Goal: Task Accomplishment & Management: Complete application form

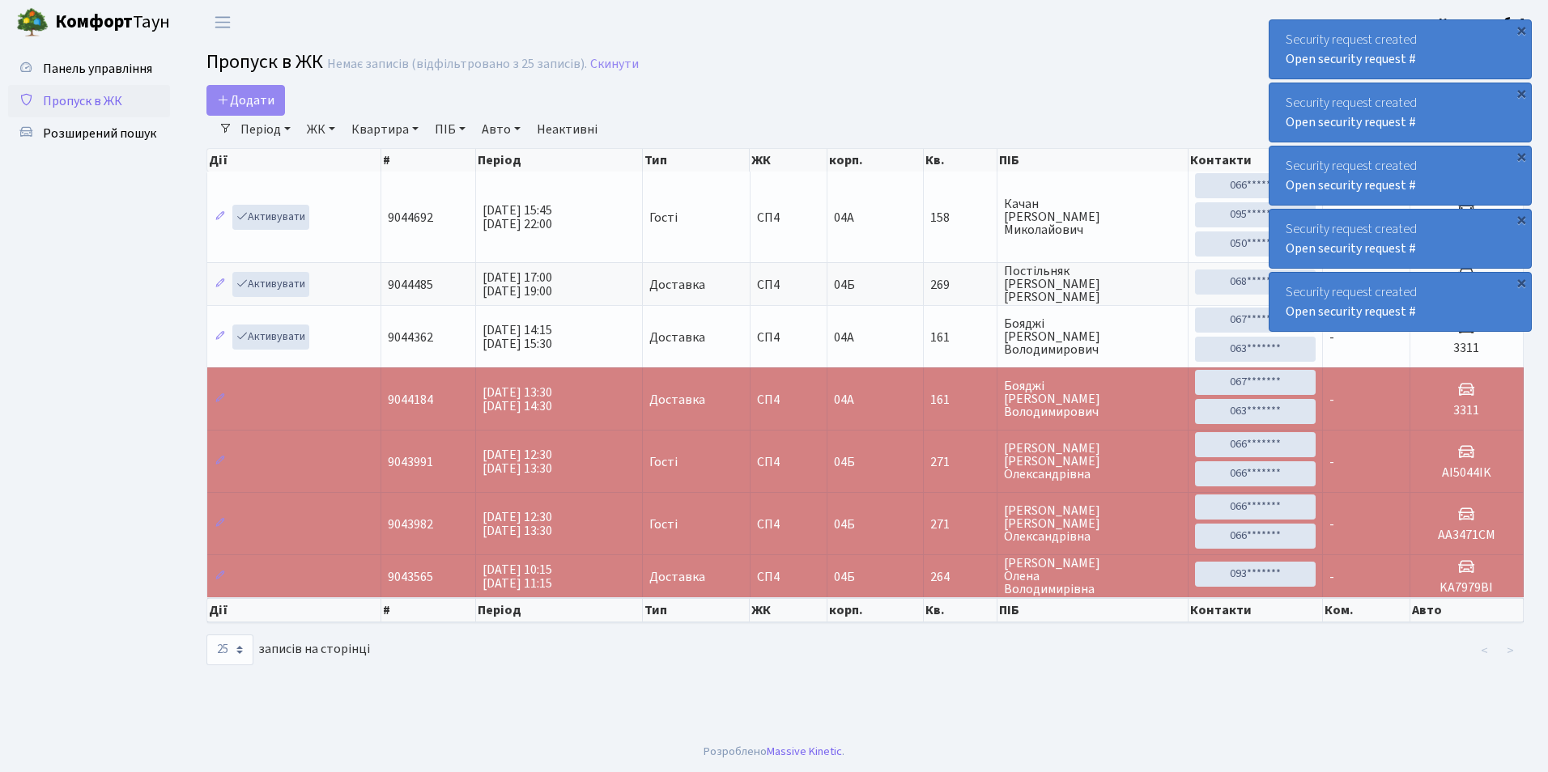
select select "25"
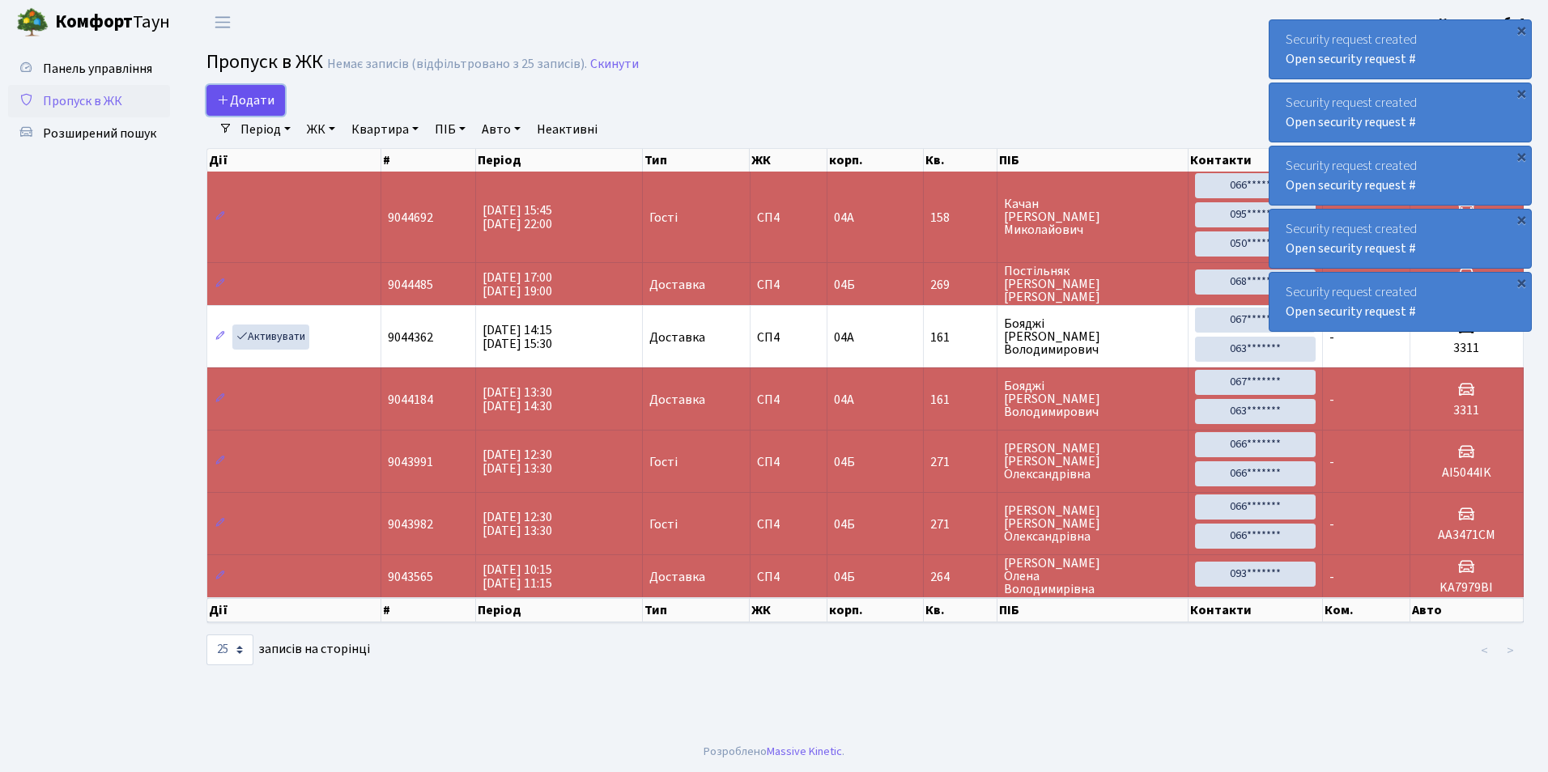
click at [221, 91] on span "Додати" at bounding box center [245, 100] width 57 height 18
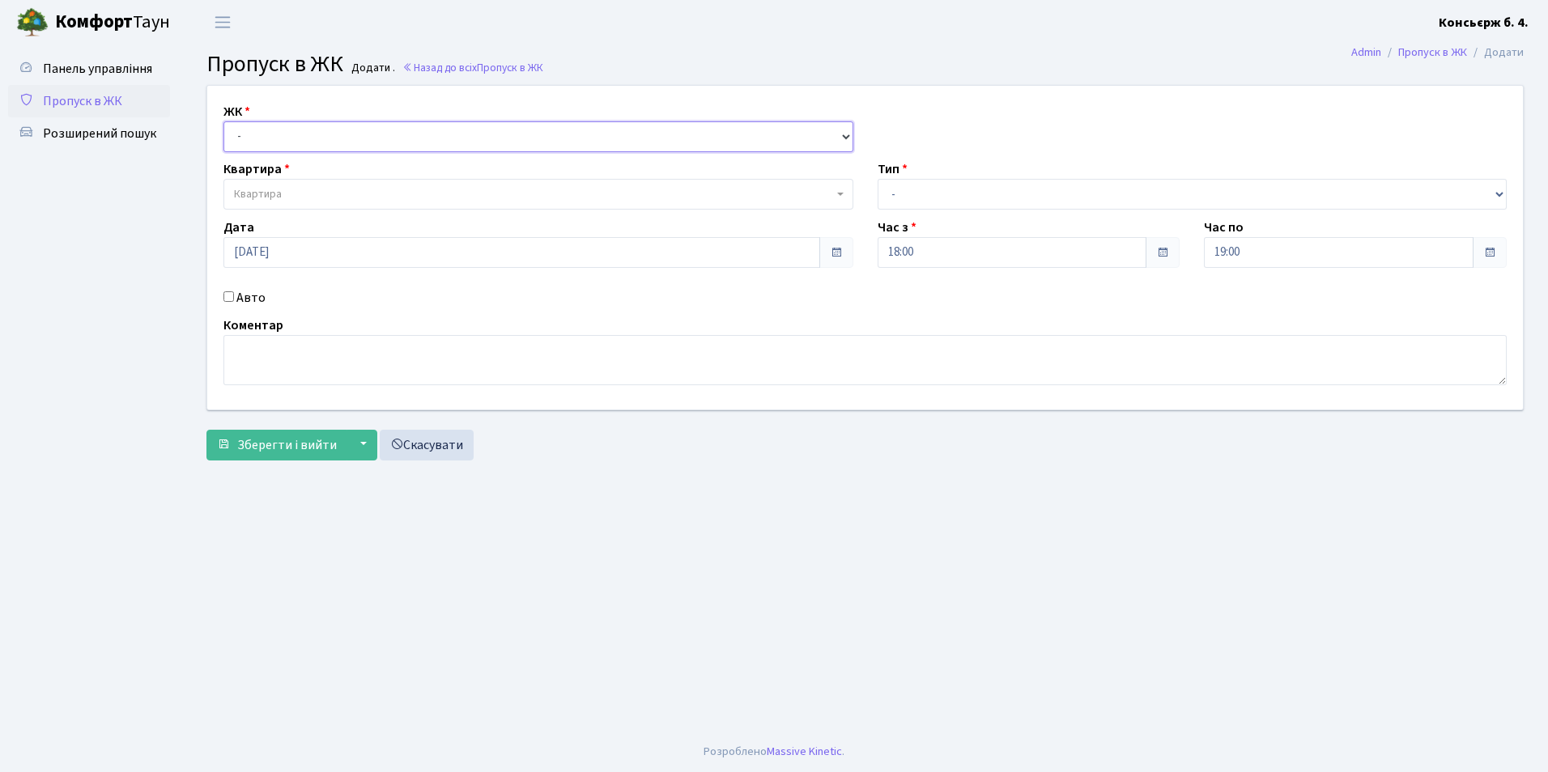
click at [286, 141] on select "- СП4, Столичне шосе, 5" at bounding box center [538, 136] width 630 height 31
select select "325"
click at [223, 121] on select "- СП4, Столичне шосе, 5" at bounding box center [538, 136] width 630 height 31
select select
click at [278, 195] on span "Квартира" at bounding box center [258, 194] width 48 height 16
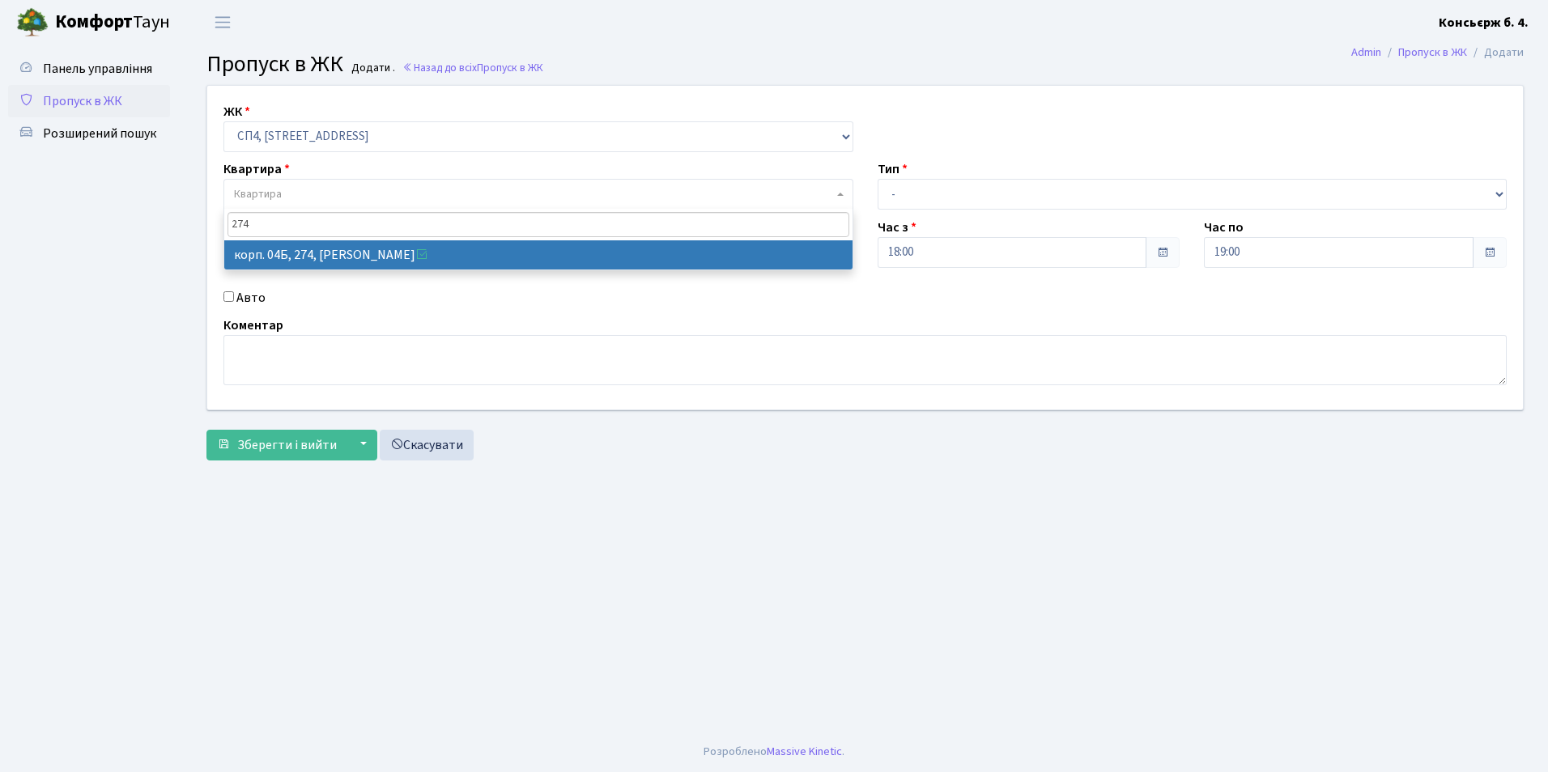
type input "274"
select select "21302"
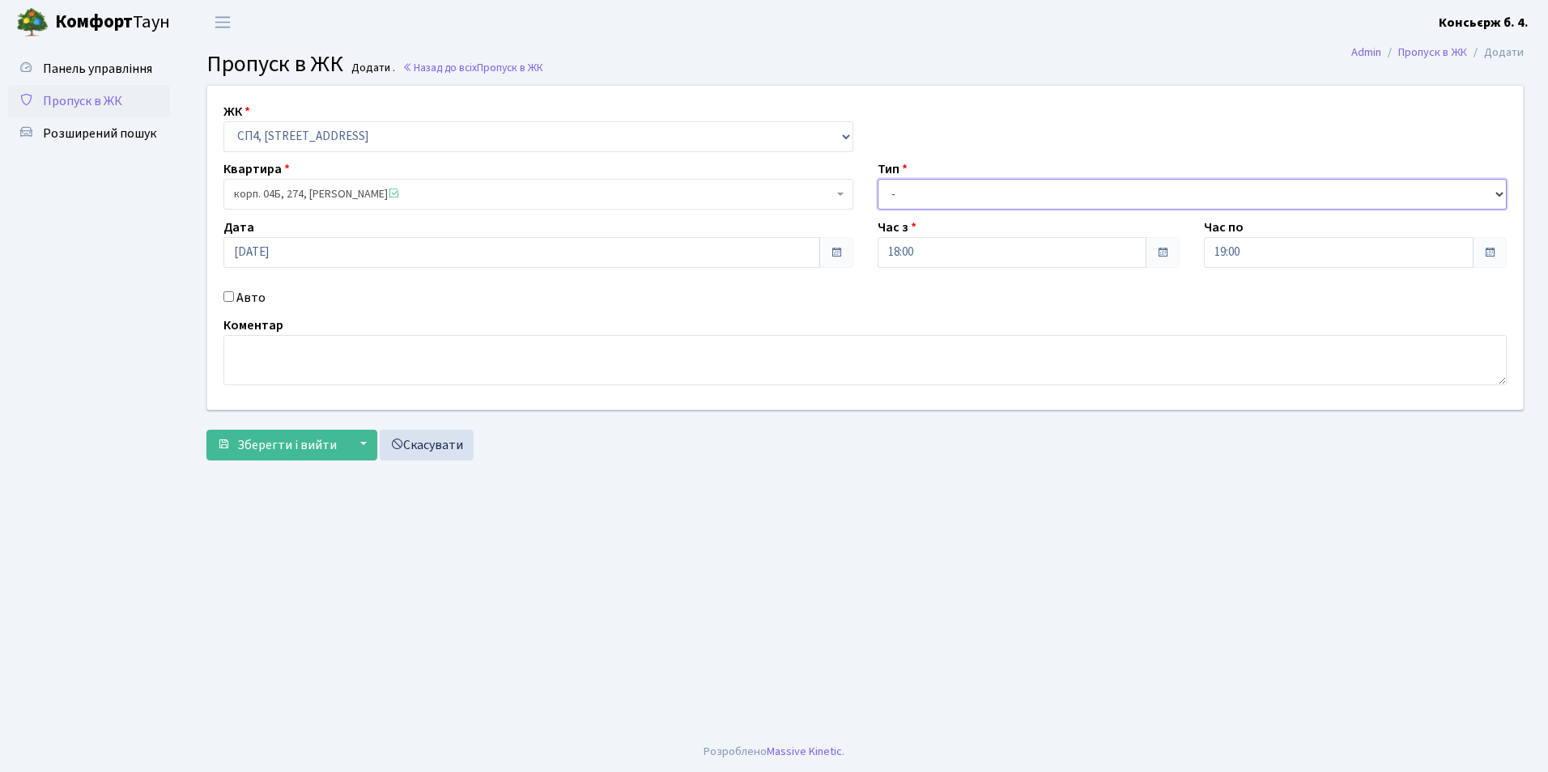
click at [907, 194] on select "- Доставка Таксі Гості Сервіс" at bounding box center [1192, 194] width 630 height 31
select select "3"
click at [877, 179] on select "- Доставка Таксі Гості Сервіс" at bounding box center [1192, 194] width 630 height 31
click at [288, 193] on span "корп. 04Б, 274, Малаховська Наталія Юріївна" at bounding box center [533, 194] width 599 height 16
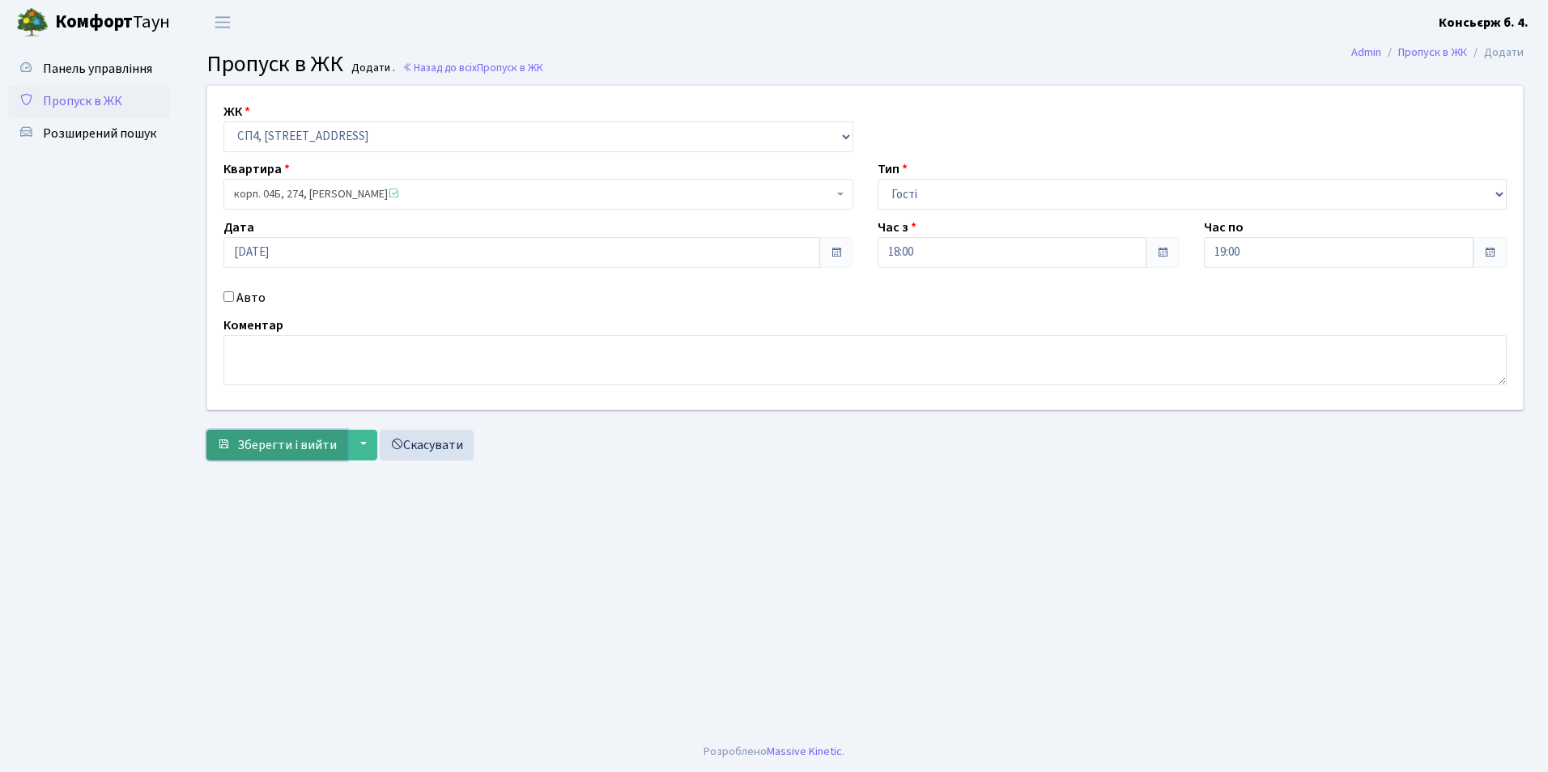
click at [258, 443] on span "Зберегти і вийти" at bounding box center [287, 445] width 100 height 18
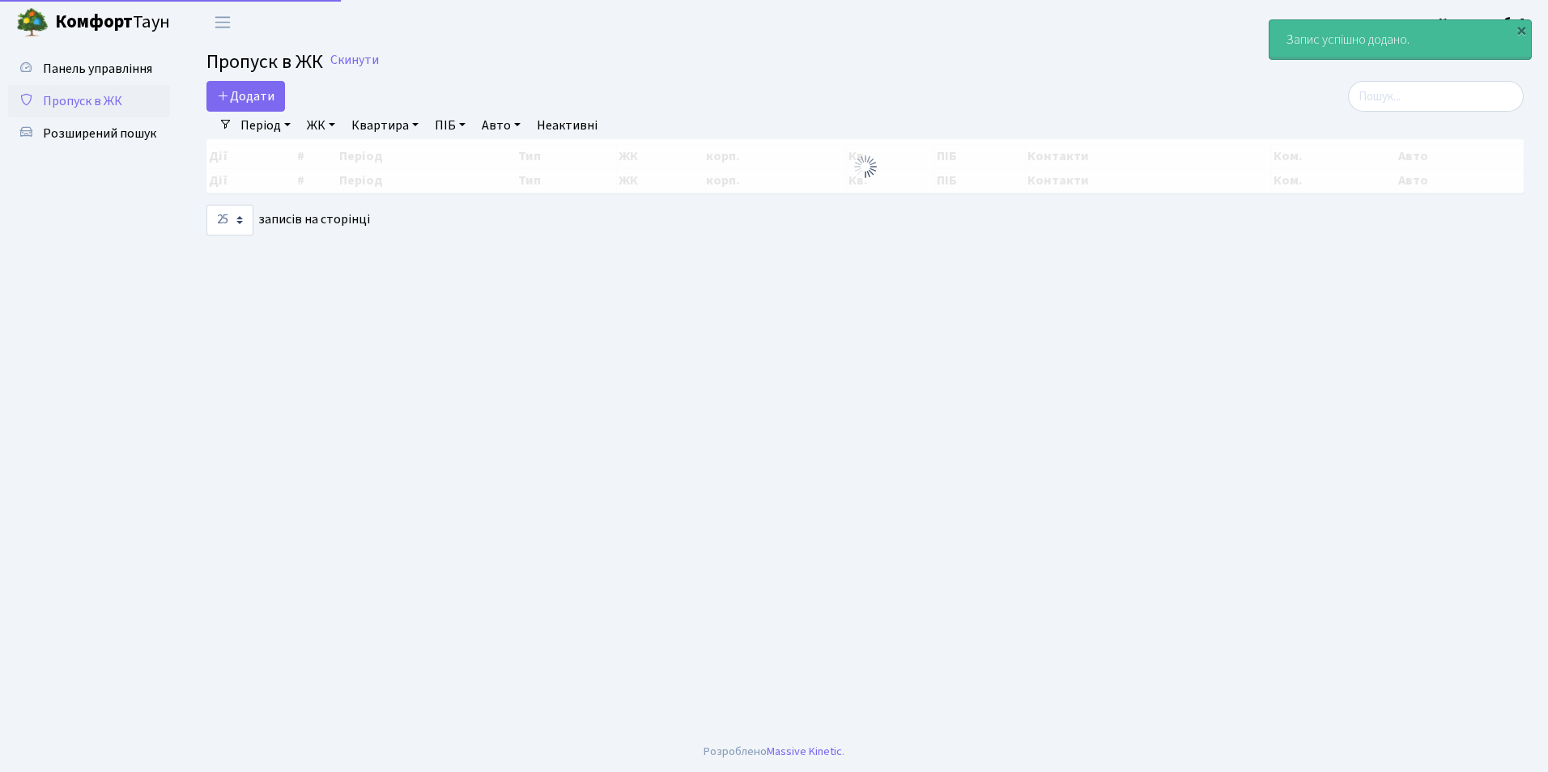
select select "25"
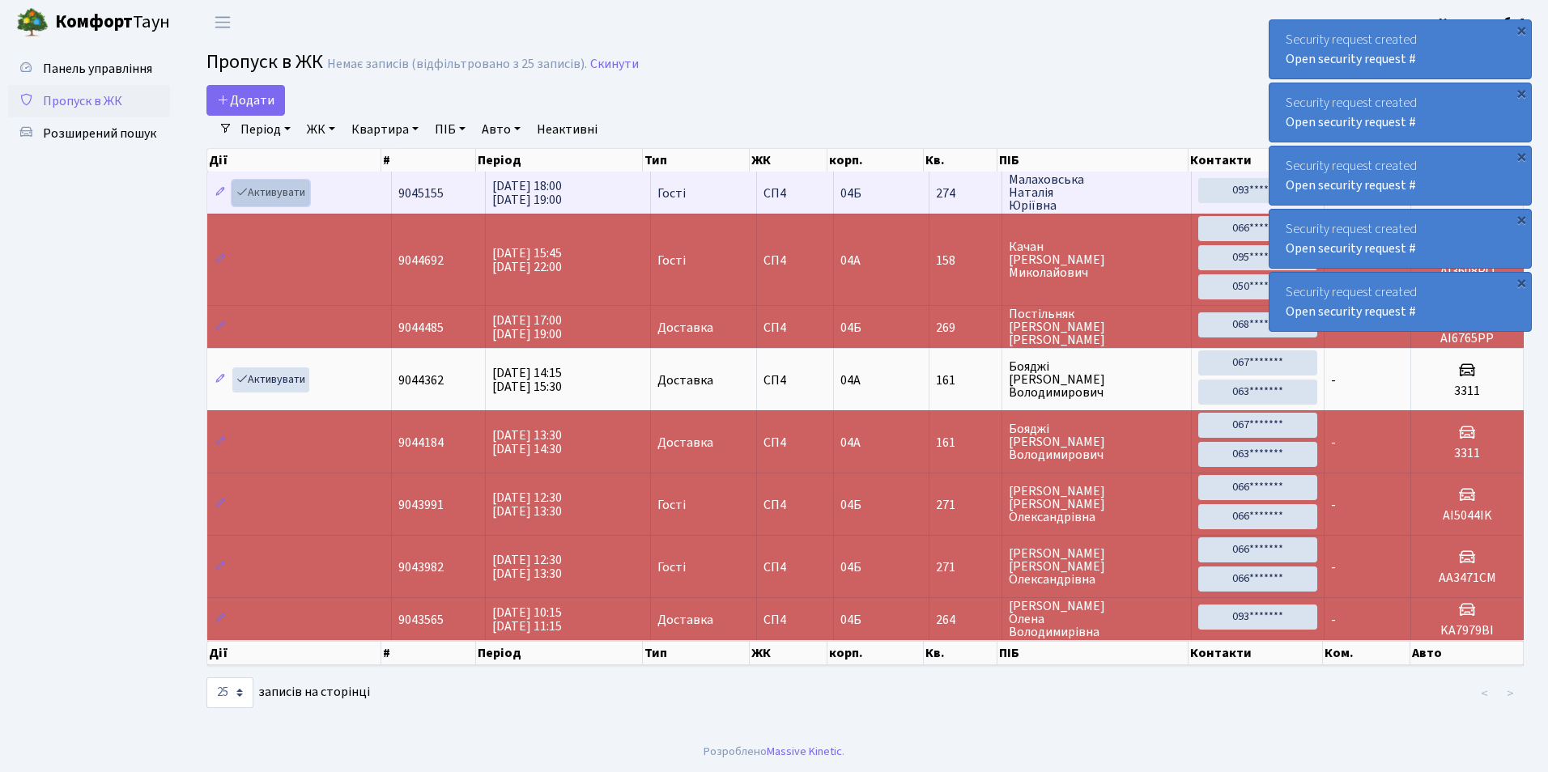
click at [259, 193] on link "Активувати" at bounding box center [270, 192] width 77 height 25
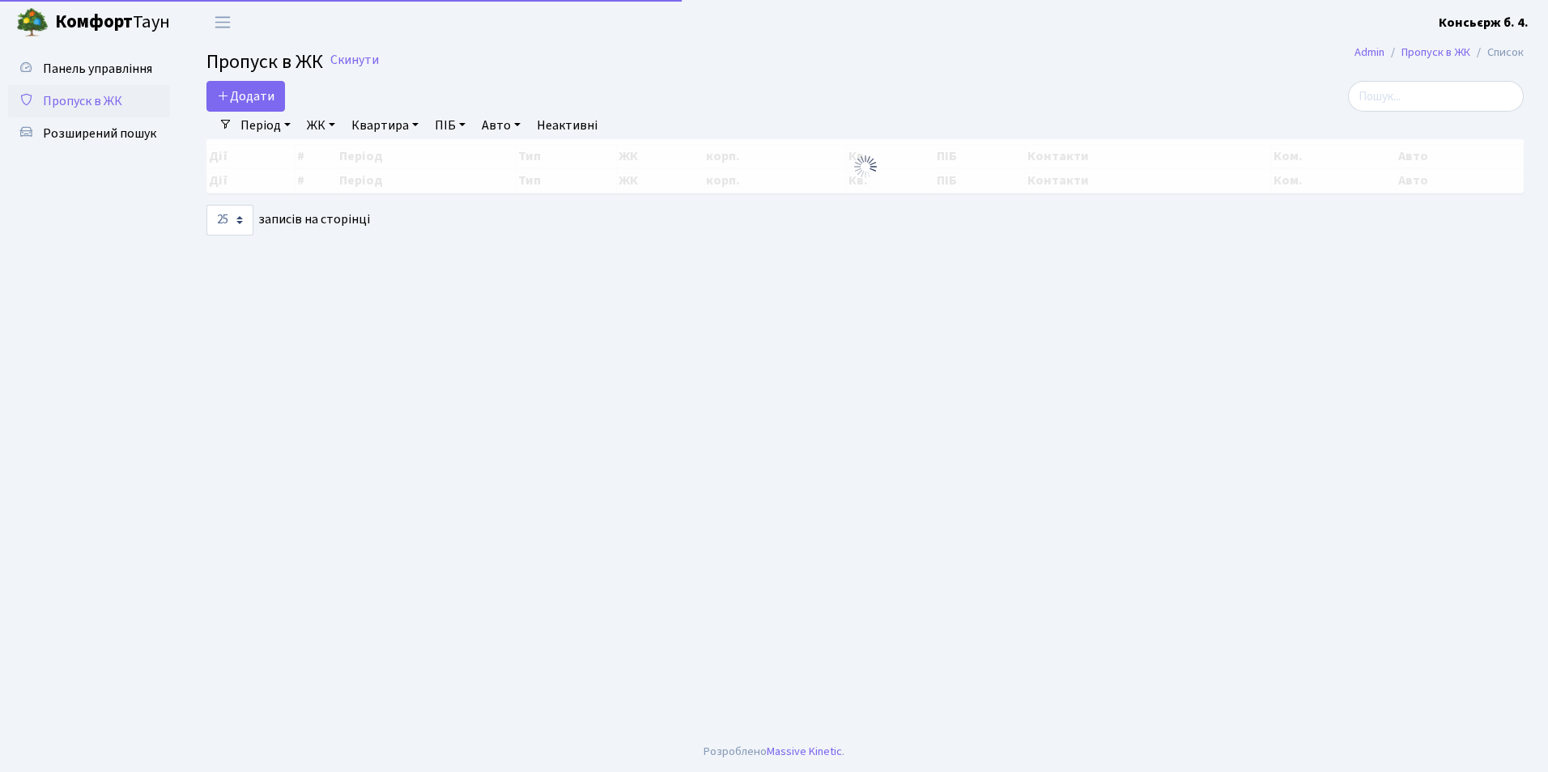
select select "25"
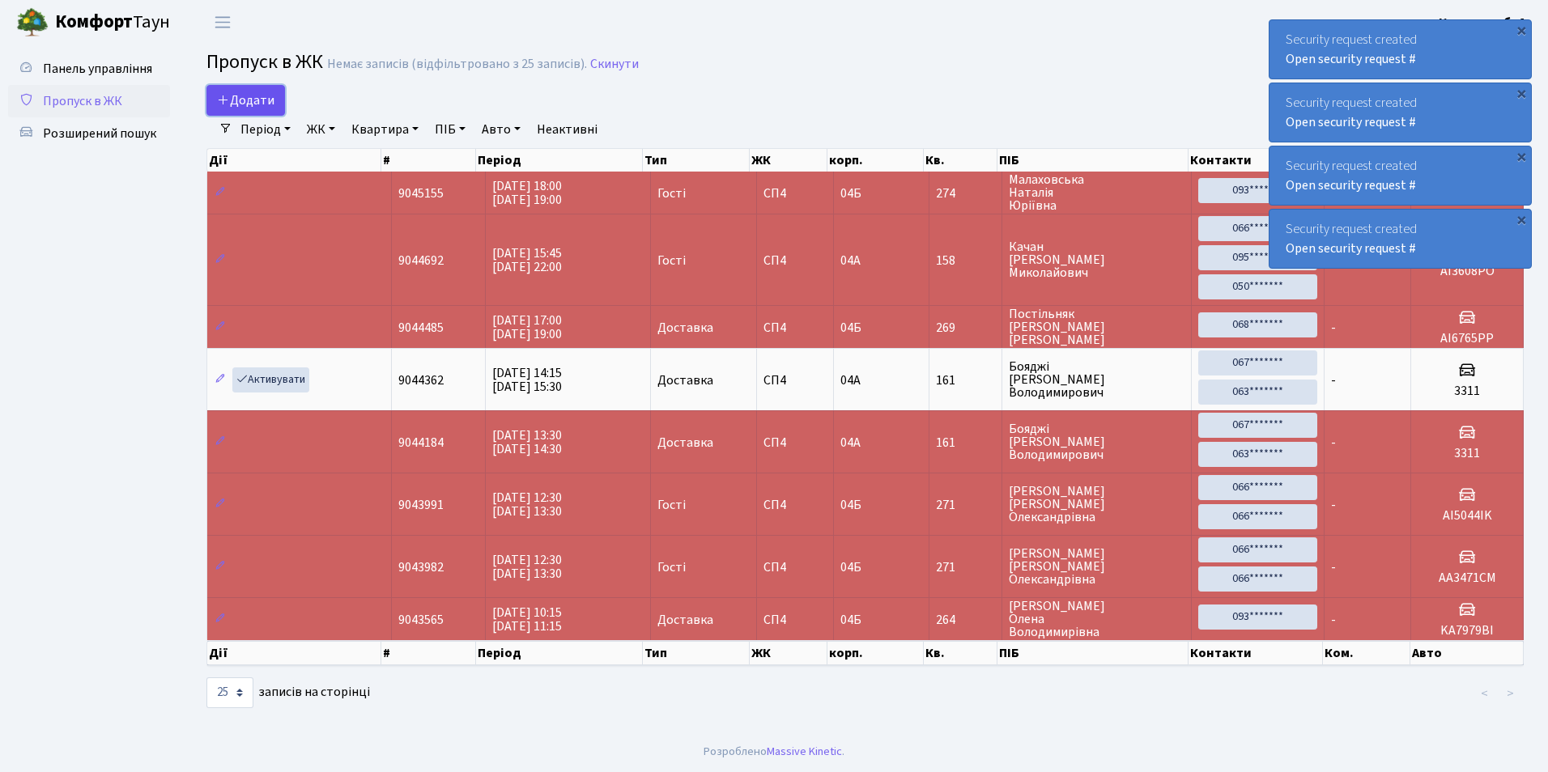
click at [242, 91] on span "Додати" at bounding box center [245, 100] width 57 height 18
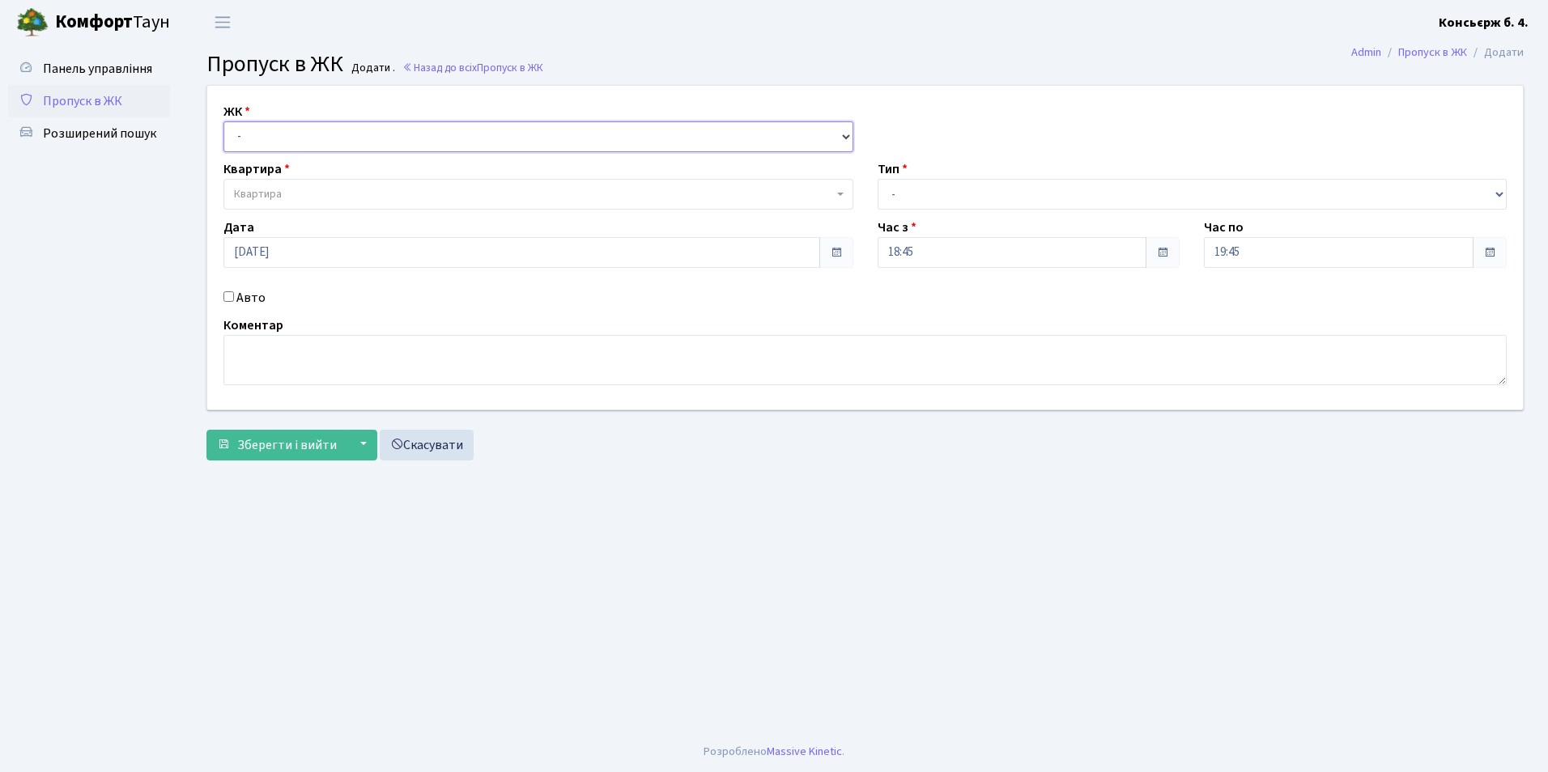
click at [248, 129] on select "- [STREET_ADDRESS]" at bounding box center [538, 136] width 630 height 31
select select "325"
click at [223, 121] on select "- [STREET_ADDRESS]" at bounding box center [538, 136] width 630 height 31
select select
click at [255, 206] on span "Квартира" at bounding box center [538, 194] width 630 height 31
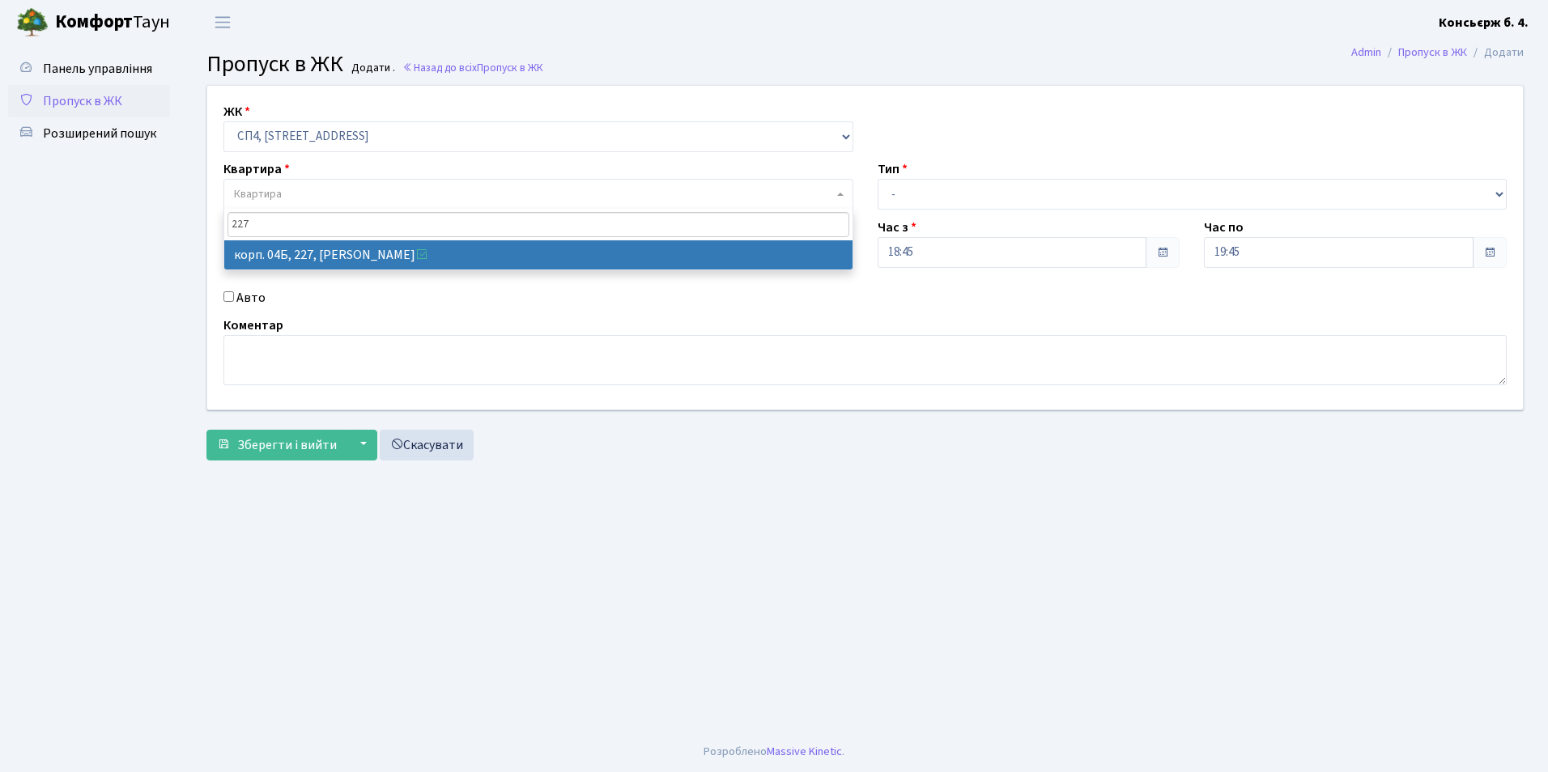
type input "227"
select select "21255"
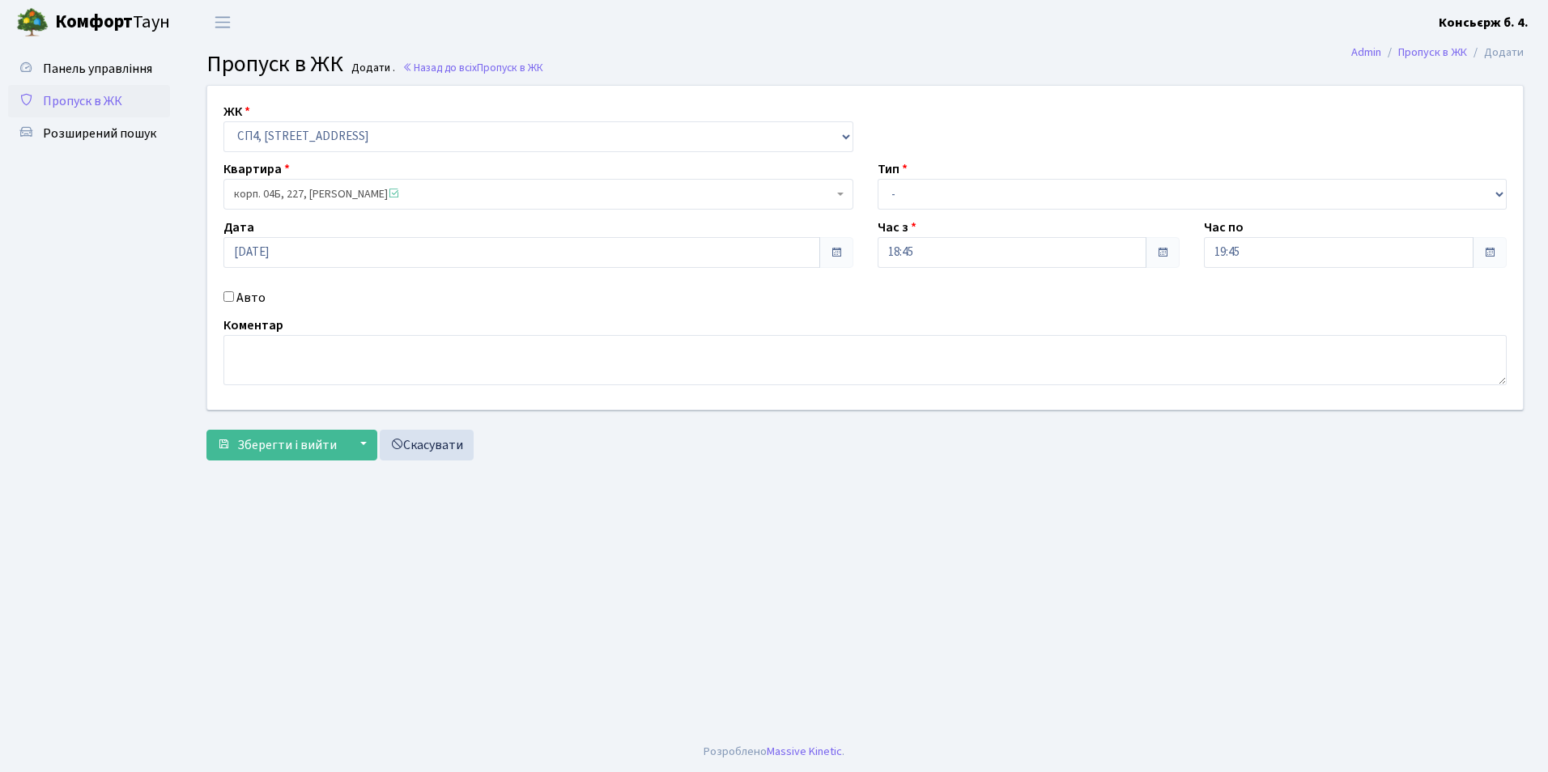
click at [227, 295] on input "Авто" at bounding box center [228, 296] width 11 height 11
checkbox input "true"
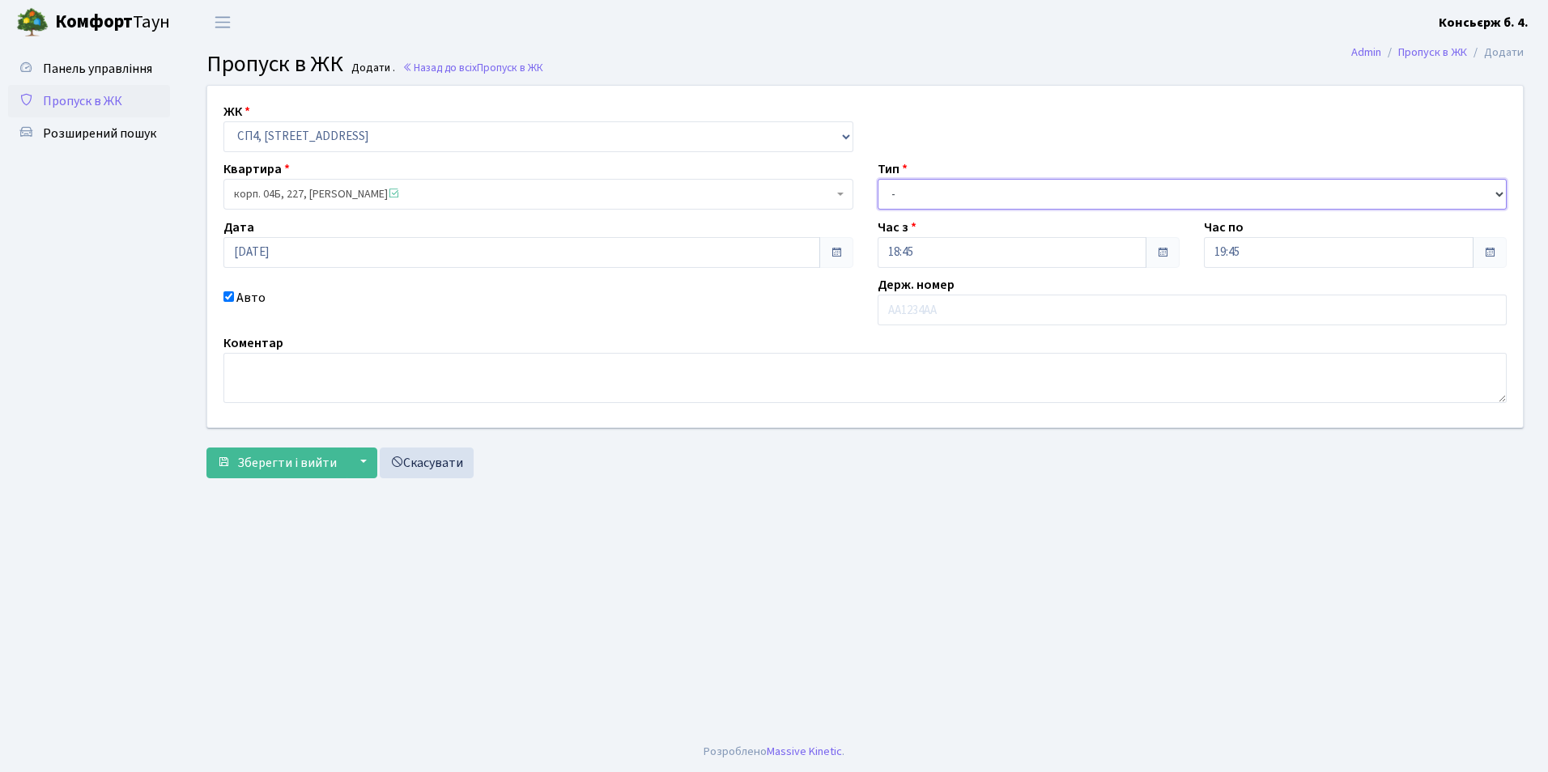
click at [917, 193] on select "- Доставка Таксі Гості Сервіс" at bounding box center [1192, 194] width 630 height 31
select select "2"
click at [877, 179] on select "- Доставка Таксі Гості Сервіс" at bounding box center [1192, 194] width 630 height 31
click at [904, 308] on input "text" at bounding box center [1192, 310] width 630 height 31
type input "D"
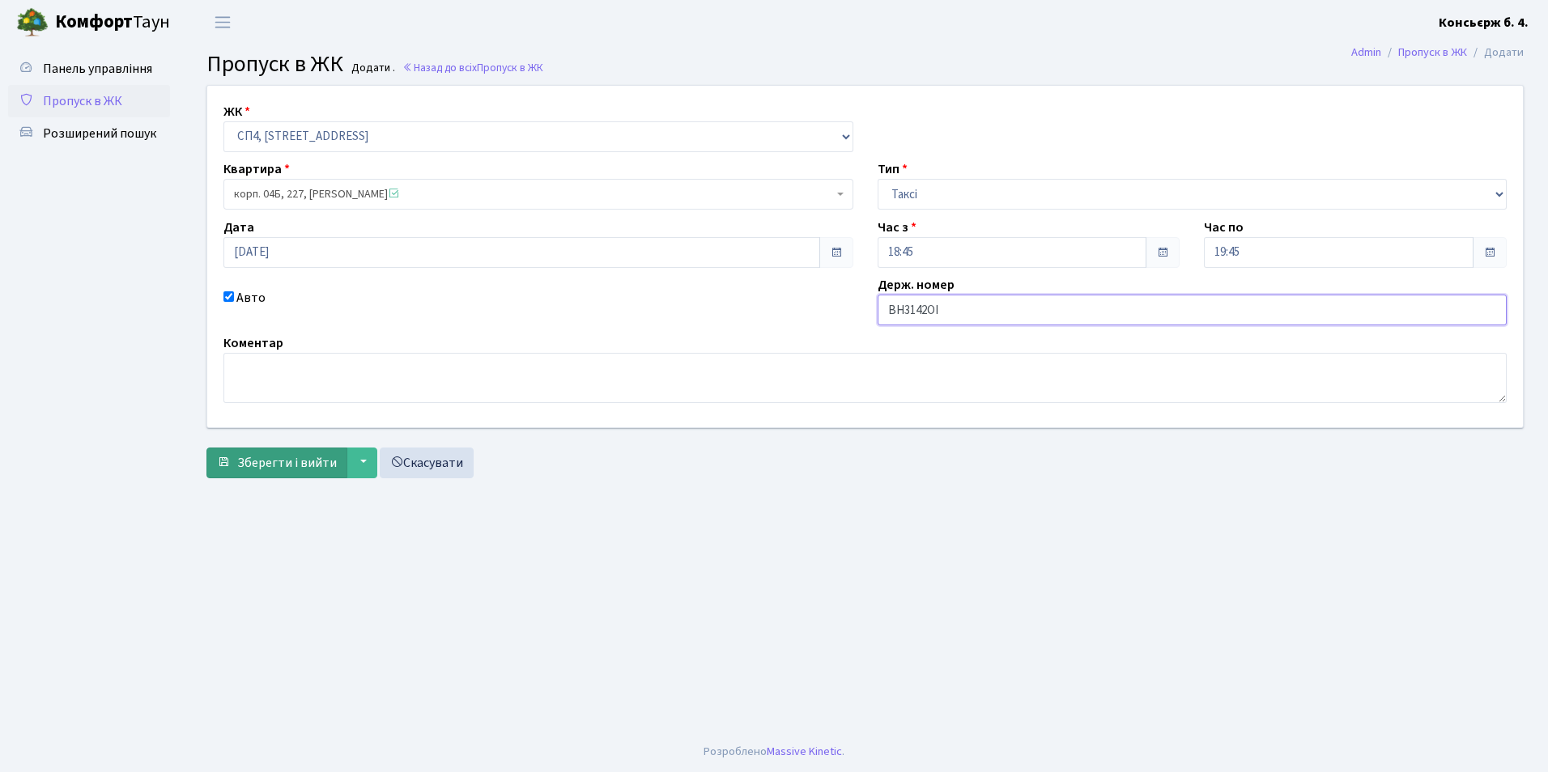
type input "ВН3142ОІ"
click at [303, 464] on span "Зберегти і вийти" at bounding box center [287, 463] width 100 height 18
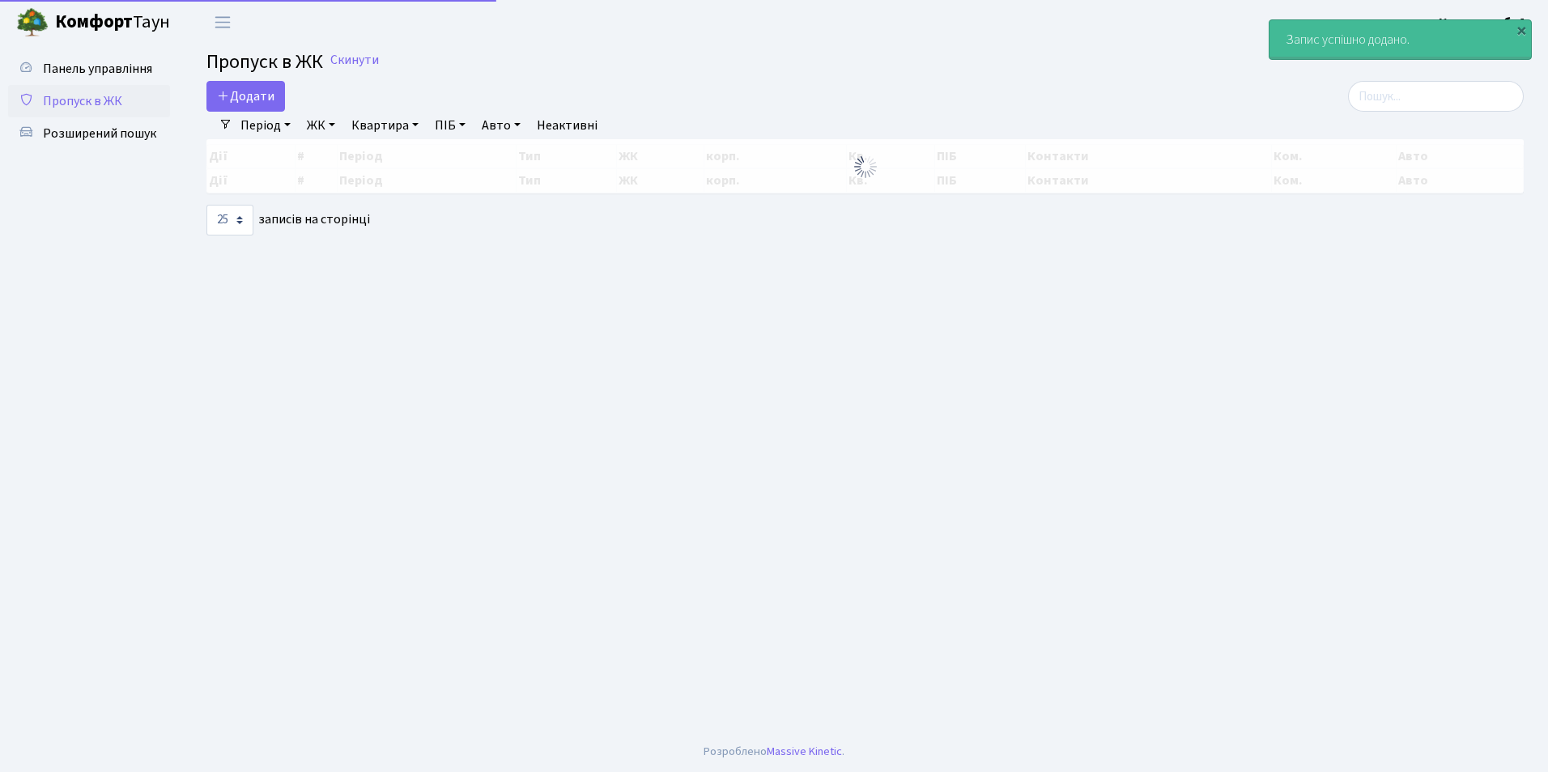
select select "25"
